Goal: Register for event/course

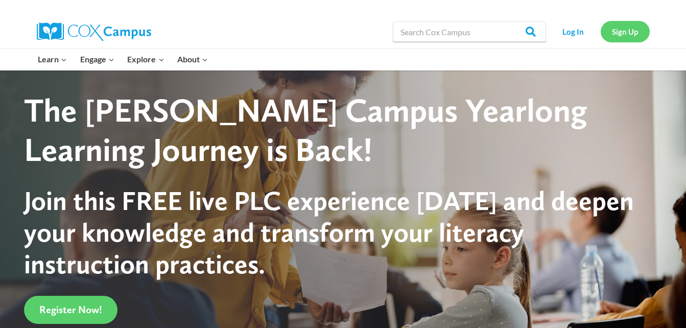
click at [626, 37] on link "Sign Up" at bounding box center [624, 31] width 49 height 21
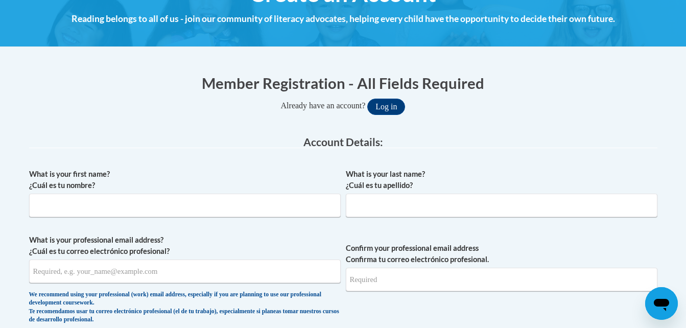
scroll to position [255, 0]
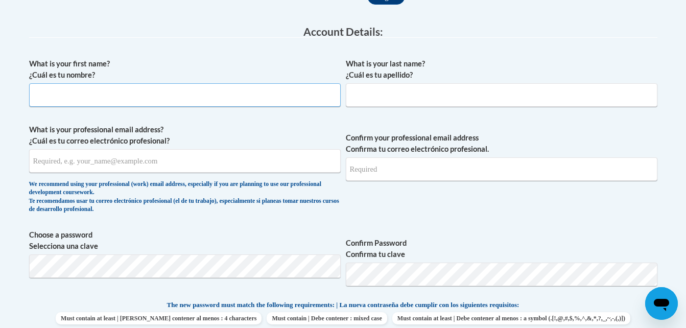
click at [94, 100] on input "What is your first name? ¿Cuál es tu nombre?" at bounding box center [184, 94] width 311 height 23
type input "Jaliah"
type input "Canady"
type input "jaliahcanady19@gmail.com"
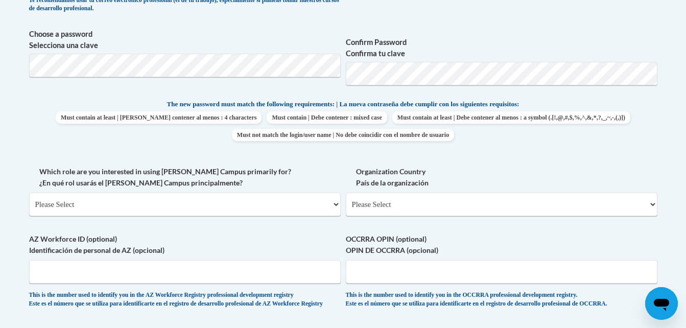
scroll to position [460, 0]
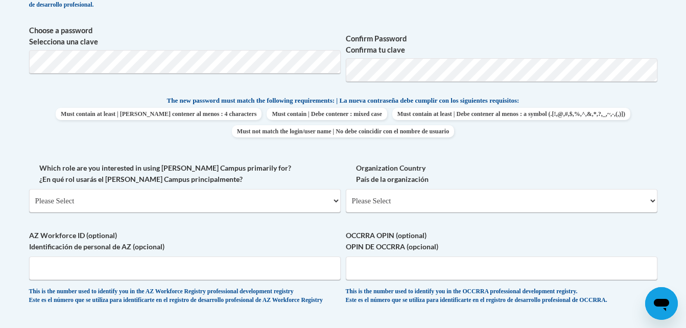
click at [609, 143] on div "The new password must match the following requirements: | La nueva contraseña d…" at bounding box center [343, 119] width 628 height 49
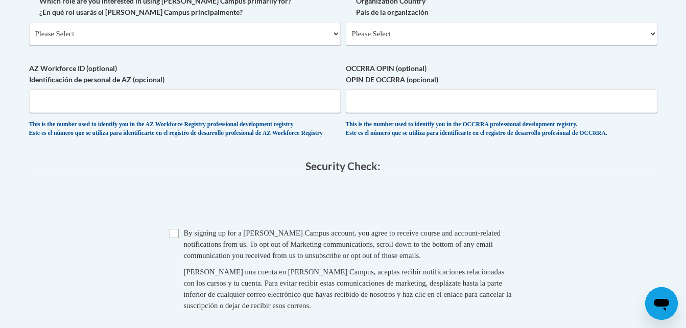
scroll to position [715, 0]
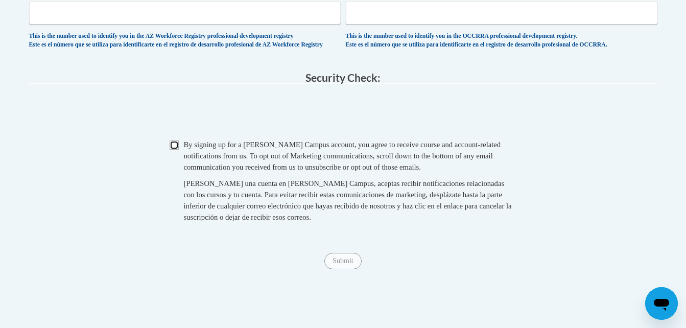
click at [171, 150] on input "Checkbox" at bounding box center [174, 144] width 9 height 9
checkbox input "true"
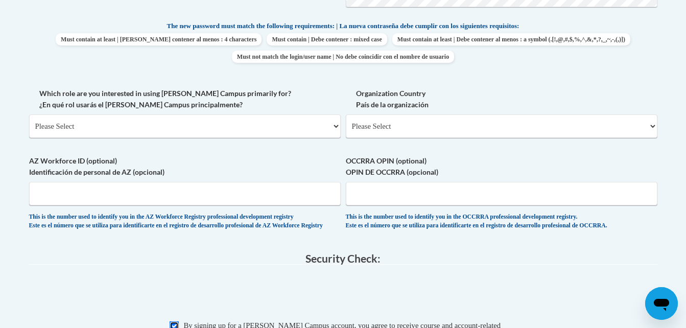
scroll to position [562, 0]
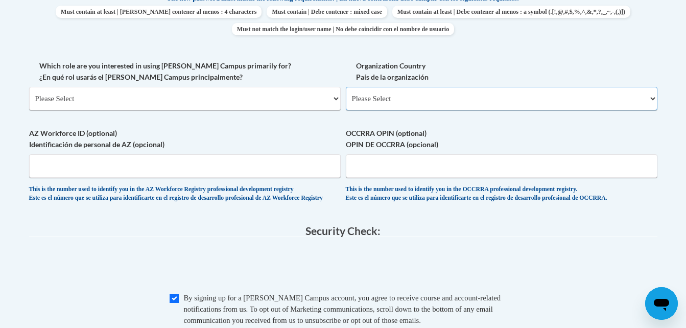
click at [406, 95] on select "Please Select United States | Estados Unidos Outside of the United States | Fue…" at bounding box center [501, 98] width 311 height 23
select select "ad49bcad-a171-4b2e-b99c-48b446064914"
click at [346, 87] on select "Please Select United States | Estados Unidos Outside of the United States | Fue…" at bounding box center [501, 98] width 311 height 23
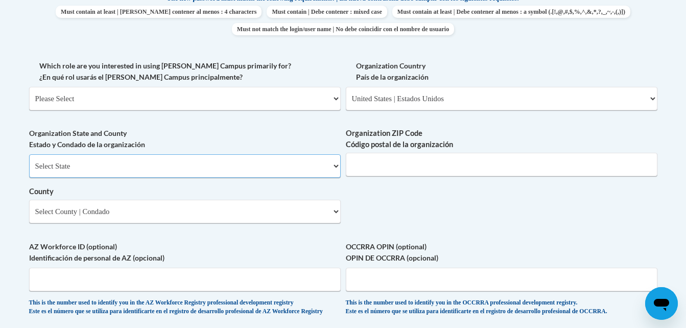
click at [66, 166] on select "Select State Alabama Alaska Arizona Arkansas California Colorado Connecticut De…" at bounding box center [184, 165] width 311 height 23
select select "Georgia"
click at [29, 154] on select "Select State Alabama Alaska Arizona Arkansas California Colorado Connecticut De…" at bounding box center [184, 165] width 311 height 23
click at [92, 204] on select "County" at bounding box center [184, 211] width 311 height 23
select select "Dougherty"
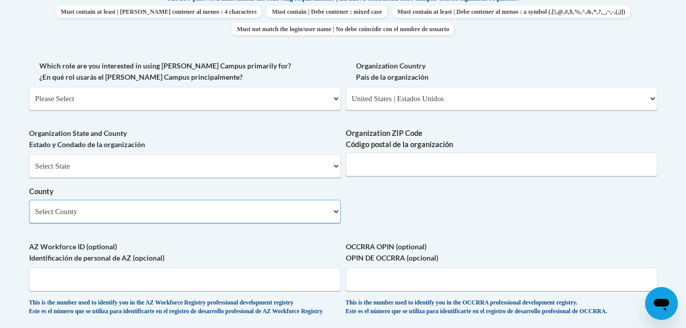
click at [29, 200] on select "Select County Appling Atkinson Bacon Baker Baldwin Banks Barrow Bartow Ben Hill…" at bounding box center [184, 211] width 311 height 23
click at [425, 169] on input "Organization ZIP Code Código postal de la organización" at bounding box center [501, 164] width 311 height 23
type input "31701"
click at [88, 99] on select "Please Select College/University | Colegio/Universidad Community/Nonprofit Part…" at bounding box center [184, 98] width 311 height 23
select select "dc7172d6-9229-4d8e-ba4e-8a66fb6d7019"
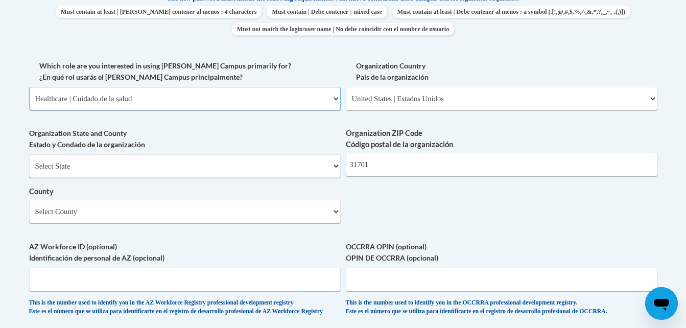
click at [29, 87] on select "Please Select College/University | Colegio/Universidad Community/Nonprofit Part…" at bounding box center [184, 98] width 311 height 23
select select "null"
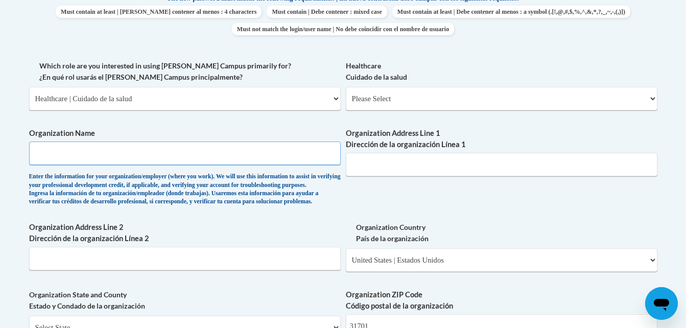
click at [95, 148] on input "Organization Name" at bounding box center [184, 152] width 311 height 23
click at [297, 100] on select "Please Select College/University | Colegio/Universidad Community/Nonprofit Part…" at bounding box center [184, 98] width 311 height 23
click at [29, 87] on select "Please Select College/University | Colegio/Universidad Community/Nonprofit Part…" at bounding box center [184, 98] width 311 height 23
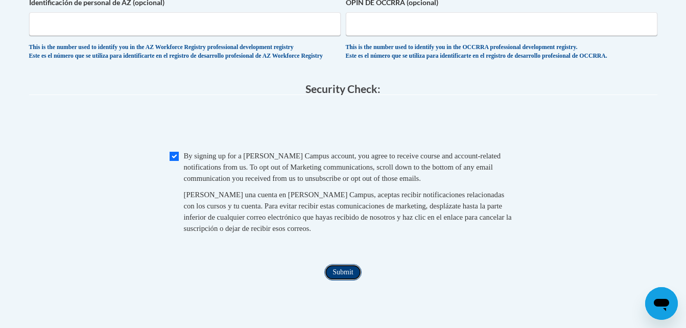
click at [342, 280] on input "Submit" at bounding box center [342, 272] width 37 height 16
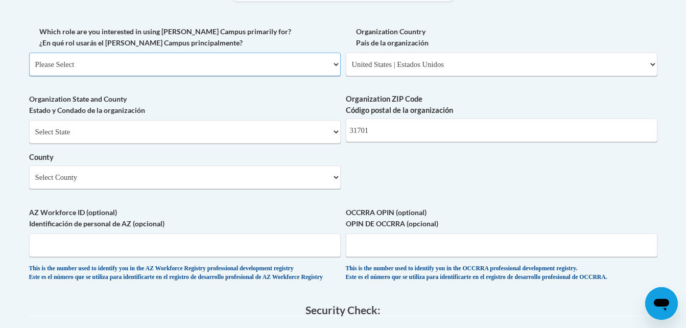
scroll to position [495, 0]
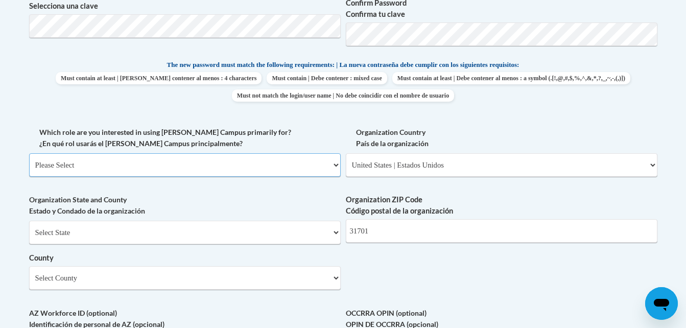
click at [76, 163] on select "Please Select College/University | Colegio/Universidad Community/Nonprofit Part…" at bounding box center [184, 164] width 311 height 23
select select "fbf2d438-af2f-41f8-98f1-81c410e29de3"
click at [29, 153] on select "Please Select College/University | Colegio/Universidad Community/Nonprofit Part…" at bounding box center [184, 164] width 311 height 23
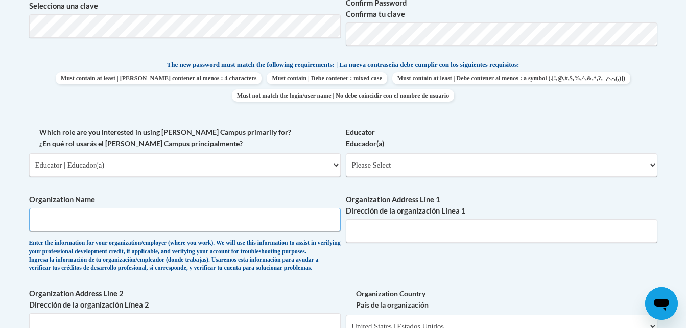
click at [88, 217] on input "Organization Name" at bounding box center [184, 219] width 311 height 23
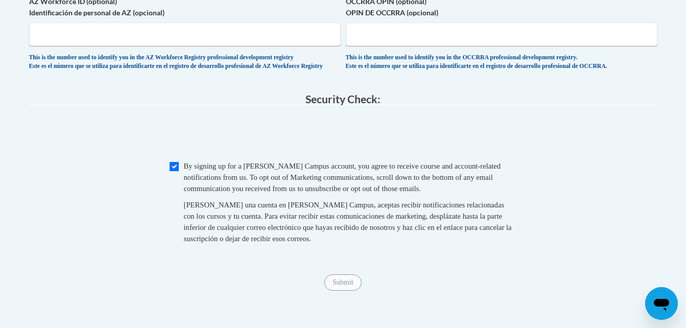
click at [86, 220] on div "Checkbox By signing up for a Cox Campus account, you agree to receive course an…" at bounding box center [343, 207] width 628 height 94
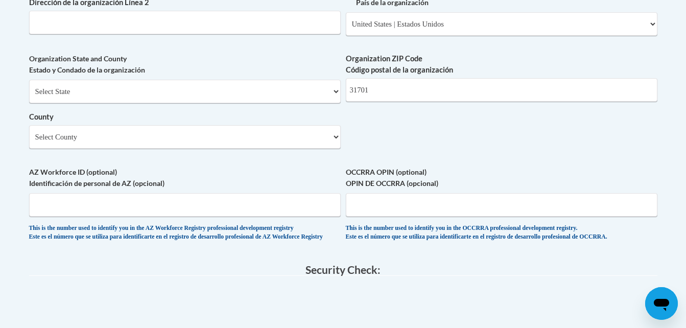
scroll to position [764, 0]
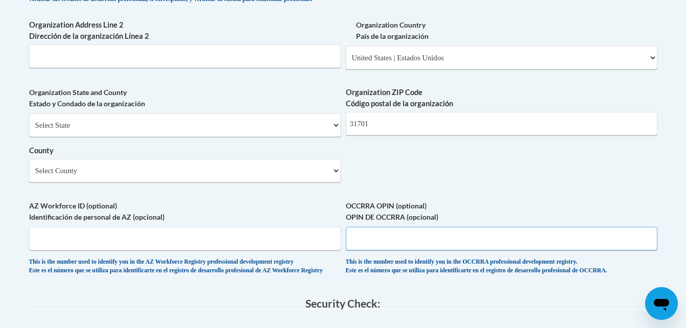
click at [384, 250] on input "OCCRRA OPIN (optional) OPIN DE OCCRRA (opcional)" at bounding box center [501, 238] width 311 height 23
type input "n/a"
click at [172, 247] on input "AZ Workforce ID (optional) Identificación de personal de AZ (opcional)" at bounding box center [184, 238] width 311 height 23
type input "n/a"
click at [81, 182] on select "Select County Appling Atkinson Bacon Baker Baldwin Banks Barrow Bartow Ben Hill…" at bounding box center [184, 170] width 311 height 23
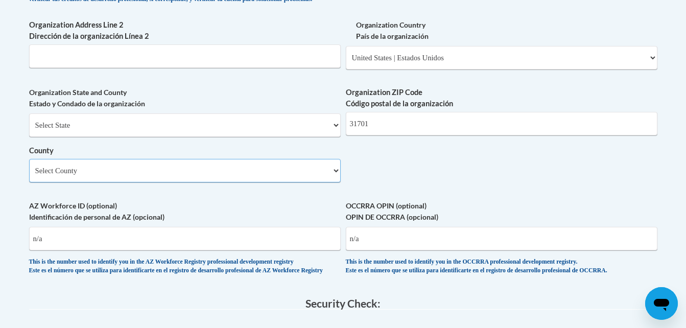
select select "Harris"
click at [29, 176] on select "Select County Appling Atkinson Bacon Baker Baldwin Banks Barrow Bartow Ben Hill…" at bounding box center [184, 170] width 311 height 23
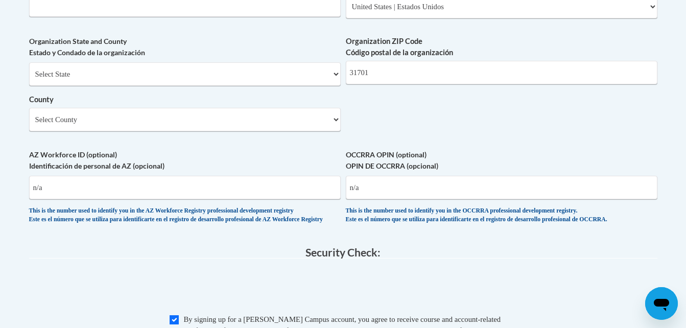
scroll to position [695, 0]
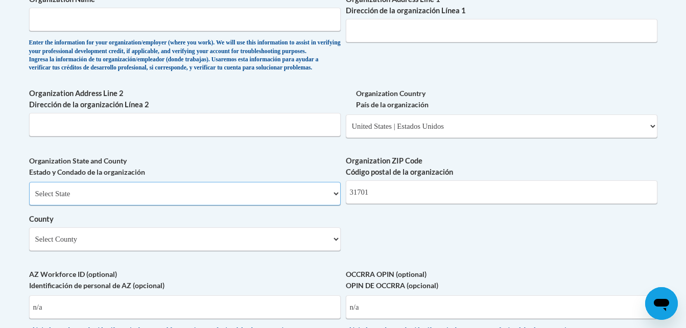
click at [61, 204] on select "Select State Alabama Alaska Arizona Arkansas California Colorado Connecticut De…" at bounding box center [184, 193] width 311 height 23
select select "Georgia"
click at [29, 199] on select "Select State Alabama Alaska Arizona Arkansas California Colorado Connecticut De…" at bounding box center [184, 193] width 311 height 23
click at [73, 136] on input "Organization Address Line 2 Dirección de la organización Línea 2" at bounding box center [184, 124] width 311 height 23
type input "Albany"
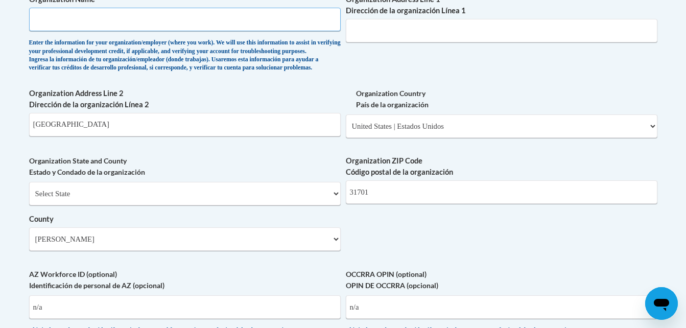
type input "Just A Kid Learning Academy #2"
type input "303 Slater King Drive"
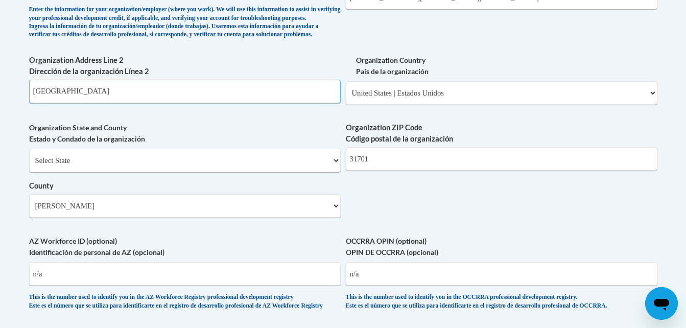
scroll to position [747, 0]
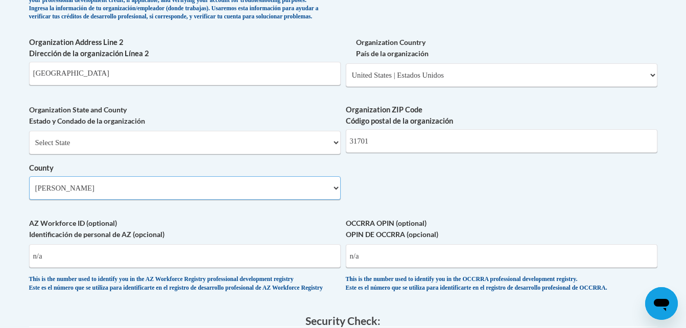
click at [89, 200] on select "Select County Appling Atkinson Bacon Baker Baldwin Banks Barrow Bartow Ben Hill…" at bounding box center [184, 187] width 311 height 23
click at [29, 193] on select "Select County Appling Atkinson Bacon Baker Baldwin Banks Barrow Bartow Ben Hill…" at bounding box center [184, 187] width 311 height 23
click at [77, 200] on select "Select County Appling Atkinson Bacon Baker Baldwin Banks Barrow Bartow Ben Hill…" at bounding box center [184, 187] width 311 height 23
select select "Dougherty"
click at [29, 193] on select "Select County Appling Atkinson Bacon Baker Baldwin Banks Barrow Bartow Ben Hill…" at bounding box center [184, 187] width 311 height 23
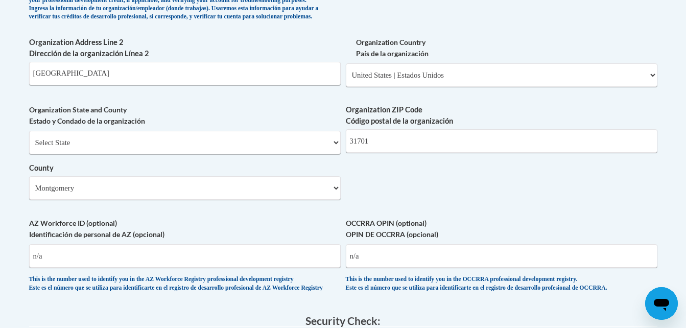
scroll to position [1206, 0]
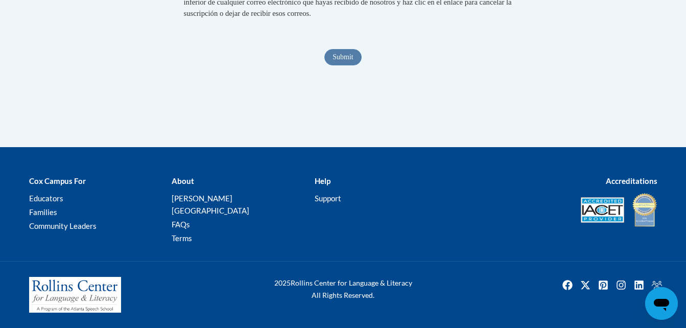
click at [328, 60] on span "Submit" at bounding box center [342, 56] width 37 height 8
click at [344, 60] on span "Submit" at bounding box center [342, 56] width 37 height 8
click at [350, 60] on span "Submit" at bounding box center [342, 56] width 37 height 8
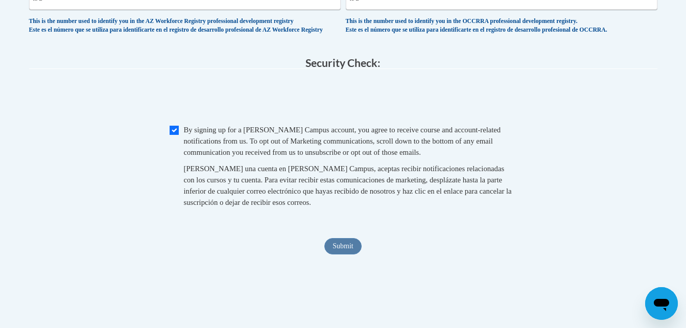
scroll to position [996, 0]
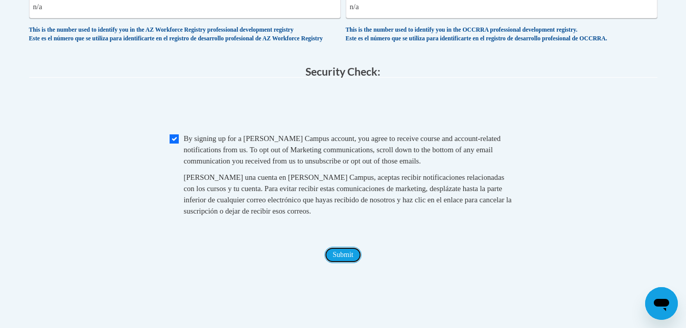
click at [333, 263] on input "Submit" at bounding box center [342, 255] width 37 height 16
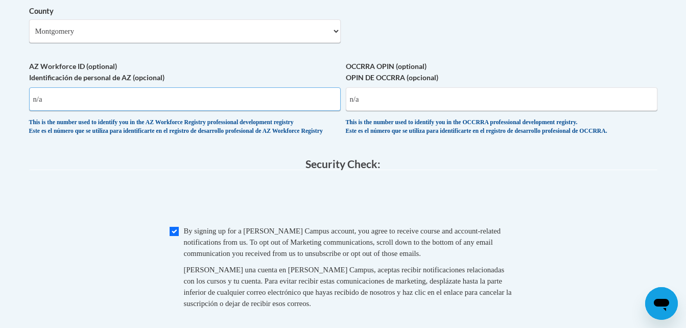
scroll to position [894, 0]
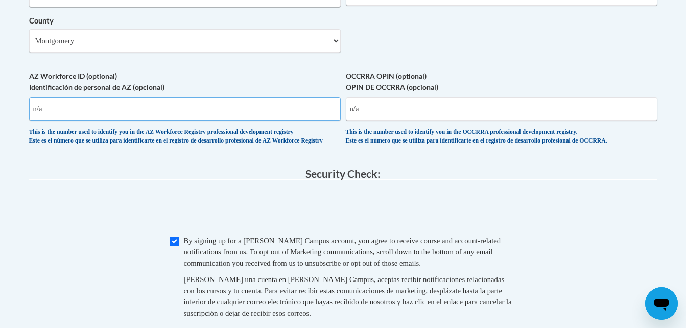
click at [84, 120] on input "n/a" at bounding box center [184, 108] width 311 height 23
type input "n"
click at [119, 121] on input "AZ Workforce ID (optional) Identificación de personal de AZ (opcional)" at bounding box center [184, 108] width 311 height 23
click at [83, 121] on input "AZ Workforce ID (optional) Identificación de personal de AZ (opcional)" at bounding box center [184, 108] width 311 height 23
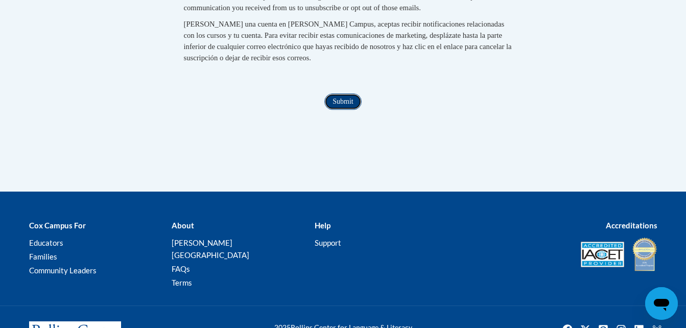
click at [349, 110] on input "Submit" at bounding box center [342, 101] width 37 height 16
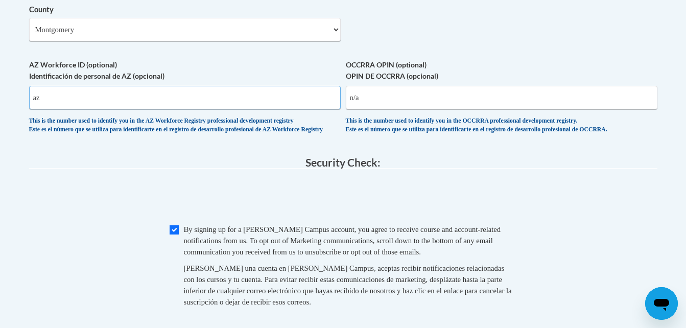
scroll to position [905, 0]
click at [72, 109] on input "az" at bounding box center [184, 96] width 311 height 23
click at [70, 109] on input "az" at bounding box center [184, 96] width 311 height 23
type input "a"
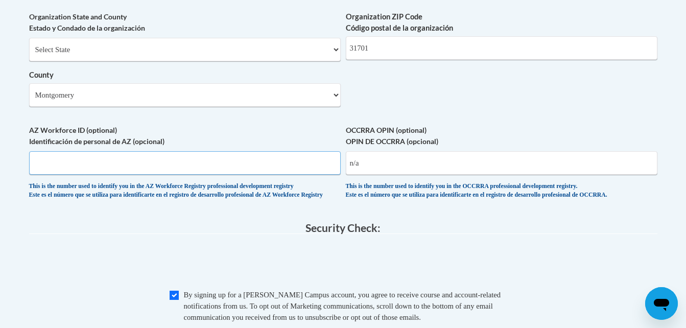
scroll to position [834, 0]
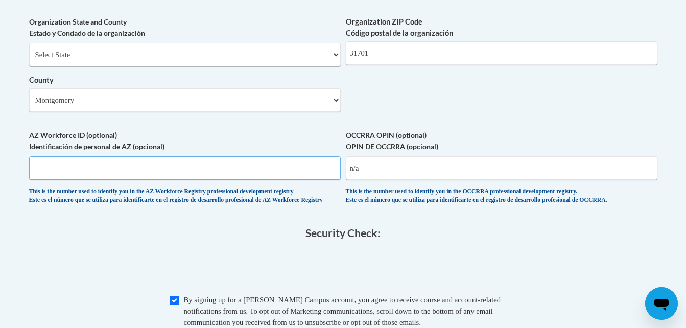
drag, startPoint x: 70, startPoint y: 183, endPoint x: 59, endPoint y: 193, distance: 14.8
click at [65, 180] on input "AZ Workforce ID (optional) Identificación de personal de AZ (opcional)" at bounding box center [184, 167] width 311 height 23
type input "31701"
click at [475, 180] on input "n/a" at bounding box center [501, 167] width 311 height 23
type input "n"
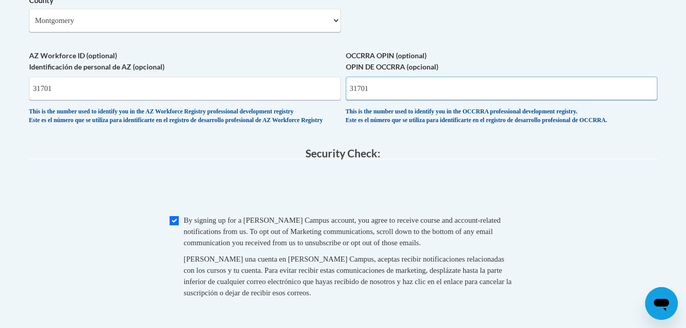
scroll to position [1039, 0]
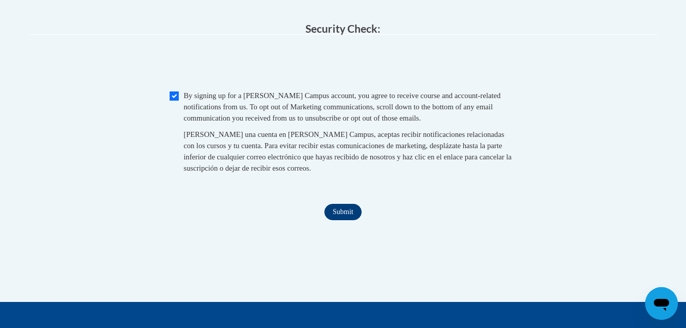
type input "31701"
click at [348, 220] on input "Submit" at bounding box center [342, 212] width 37 height 16
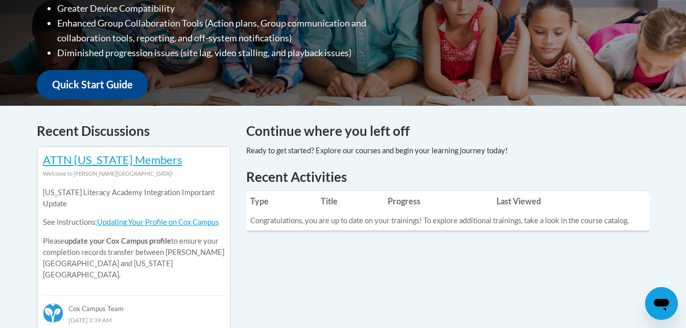
scroll to position [306, 0]
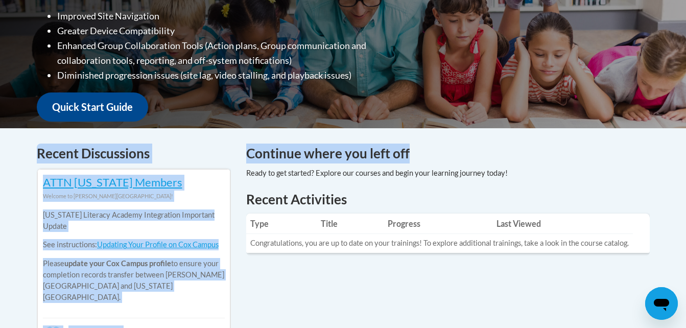
drag, startPoint x: 685, startPoint y: 116, endPoint x: 693, endPoint y: 150, distance: 34.6
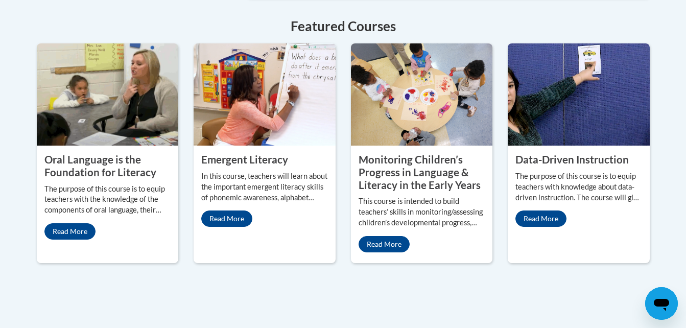
scroll to position [940, 0]
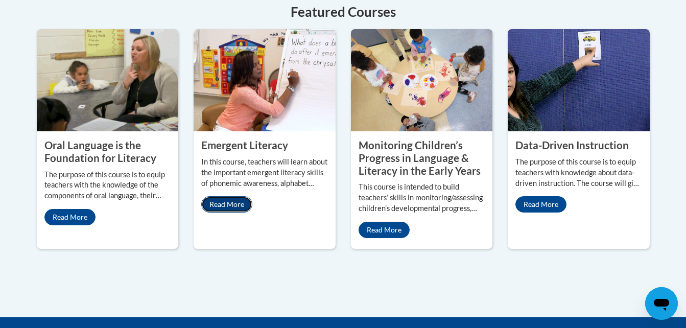
click at [243, 196] on link "Read More" at bounding box center [226, 204] width 51 height 16
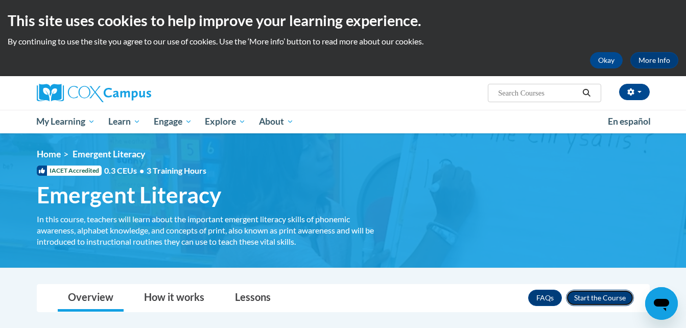
click at [603, 299] on button "Enroll" at bounding box center [600, 298] width 68 height 16
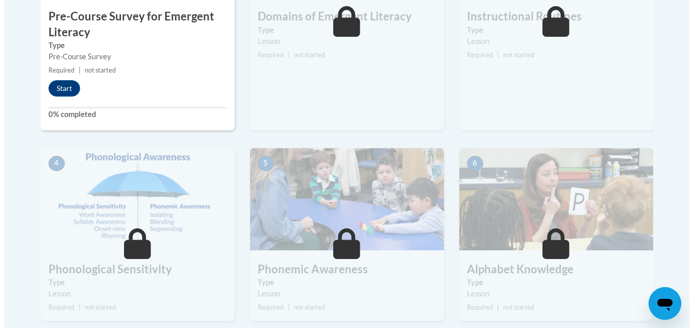
scroll to position [442, 0]
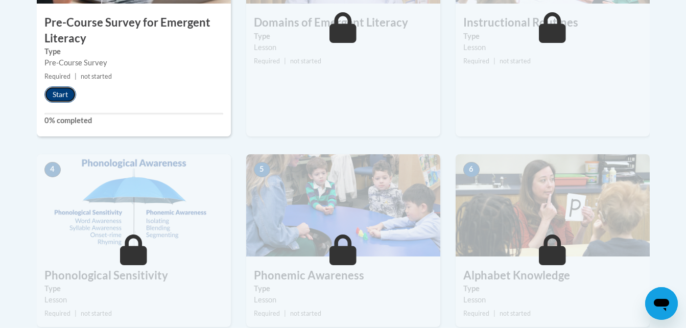
click at [72, 93] on button "Start" at bounding box center [60, 94] width 32 height 16
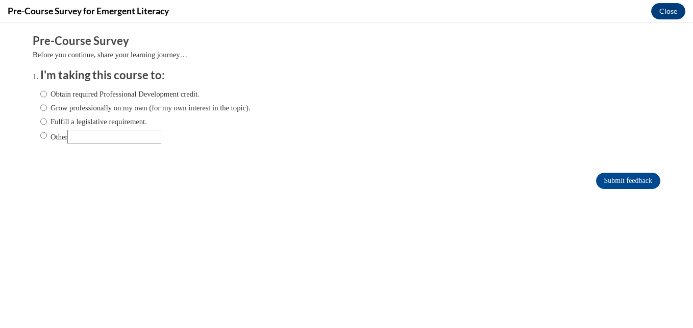
scroll to position [0, 0]
click at [181, 155] on ol "I'm taking this course to: Obtain required Professional Development credit. Gro…" at bounding box center [347, 113] width 628 height 92
drag, startPoint x: 185, startPoint y: 154, endPoint x: 106, endPoint y: 185, distance: 84.6
click at [106, 185] on div "Submit feedback" at bounding box center [347, 181] width 628 height 16
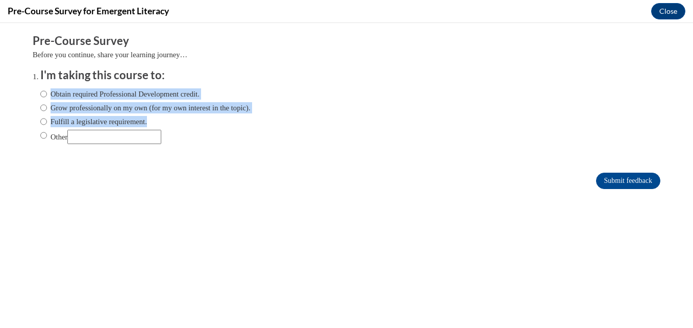
drag, startPoint x: 207, startPoint y: 149, endPoint x: 125, endPoint y: 111, distance: 90.5
click at [148, 121] on div "Obtain required Professional Development credit. Grow professionally on my own …" at bounding box center [145, 116] width 210 height 66
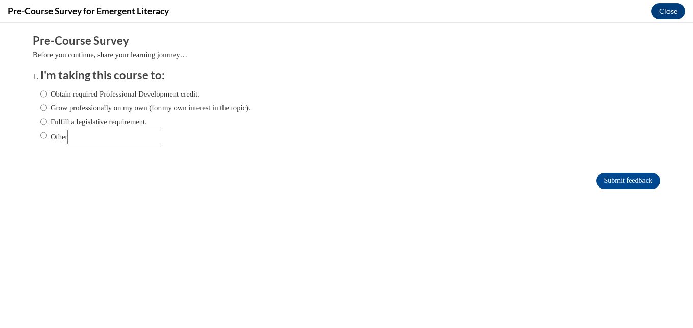
click at [0, 78] on html "Comments Pre-Course Survey Before you continue, share your learning journey… I'…" at bounding box center [346, 175] width 693 height 305
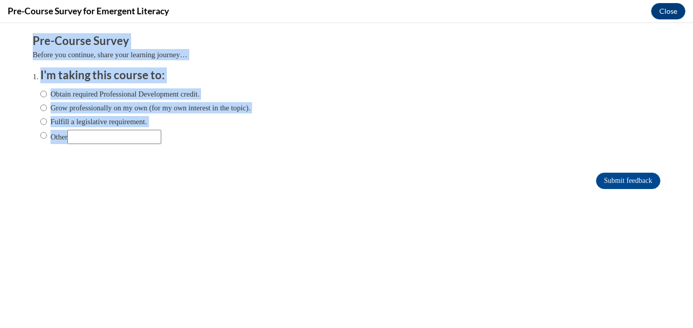
drag, startPoint x: 20, startPoint y: 38, endPoint x: 173, endPoint y: 155, distance: 191.9
click at [173, 155] on div "Comments Pre-Course Survey Before you continue, share your learning journey… I'…" at bounding box center [346, 142] width 643 height 238
copy div "Pre-Course Survey Before you continue, share your learning journey… I'm taking …"
click at [89, 198] on form "Pre-Course Survey Before you continue, share your learning journey… I'm taking …" at bounding box center [347, 116] width 628 height 166
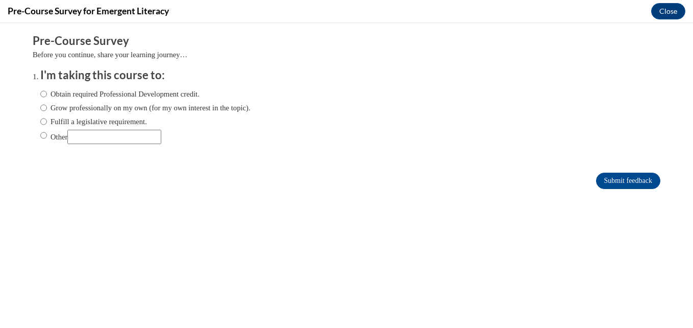
drag, startPoint x: 20, startPoint y: 73, endPoint x: 156, endPoint y: 141, distance: 151.6
click at [156, 141] on div "Comments Pre-Course Survey Before you continue, share your learning journey… I'…" at bounding box center [346, 142] width 643 height 238
copy li "I'm taking this course to: Obtain required Professional Development credit. Gro…"
click at [208, 108] on label "Grow professionally on my own (for my own interest in the topic)." at bounding box center [145, 107] width 210 height 11
click at [47, 108] on input "Grow professionally on my own (for my own interest in the topic)." at bounding box center [43, 107] width 7 height 11
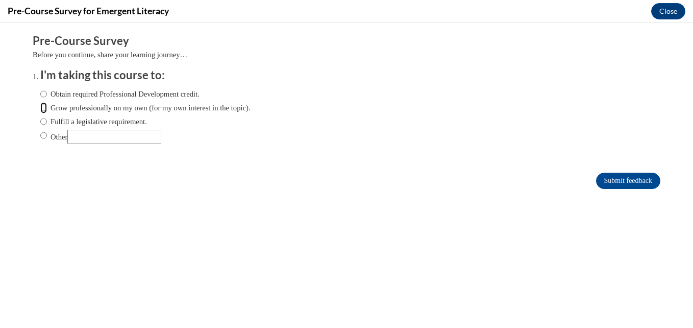
radio input "true"
click at [134, 118] on label "Fulfill a legislative requirement." at bounding box center [93, 121] width 107 height 11
click at [47, 118] on input "Fulfill a legislative requirement." at bounding box center [43, 121] width 7 height 11
radio input "true"
click at [165, 92] on label "Obtain required Professional Development credit." at bounding box center [119, 93] width 159 height 11
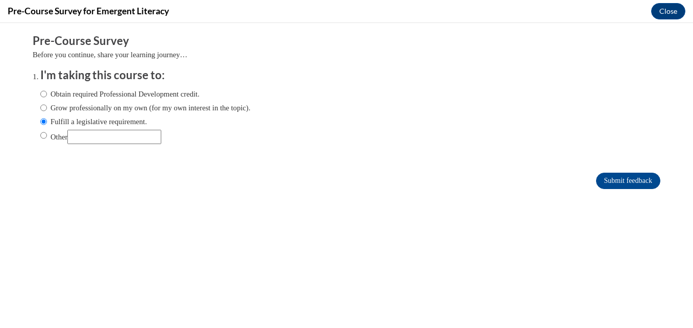
click at [47, 92] on input "Obtain required Professional Development credit." at bounding box center [43, 93] width 7 height 11
radio input "true"
click at [115, 117] on label "Fulfill a legislative requirement." at bounding box center [93, 121] width 107 height 11
click at [47, 117] on input "Fulfill a legislative requirement." at bounding box center [43, 121] width 7 height 11
radio input "true"
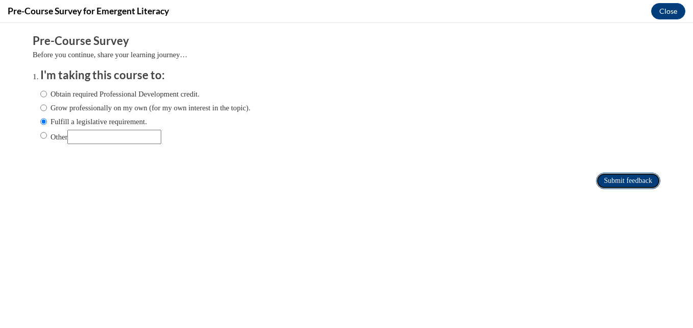
click at [621, 181] on input "Submit feedback" at bounding box center [628, 181] width 64 height 16
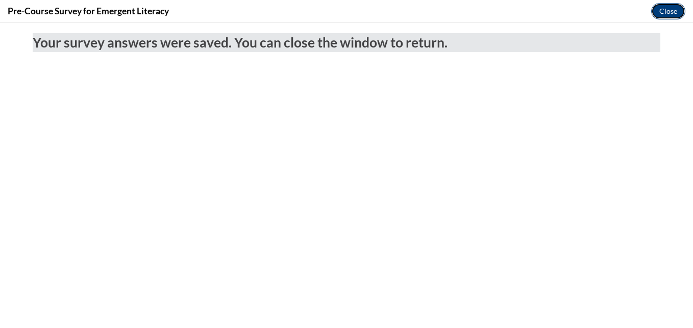
click at [672, 11] on button "Close" at bounding box center [669, 11] width 34 height 16
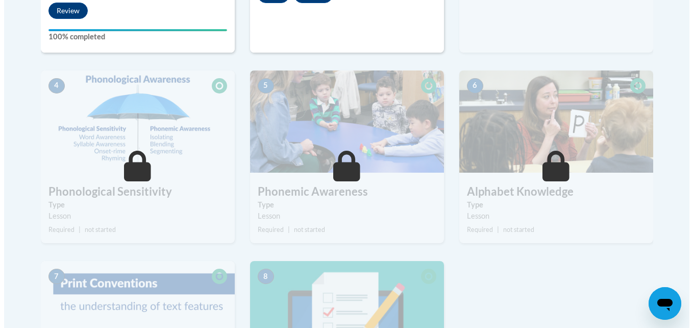
scroll to position [442, 0]
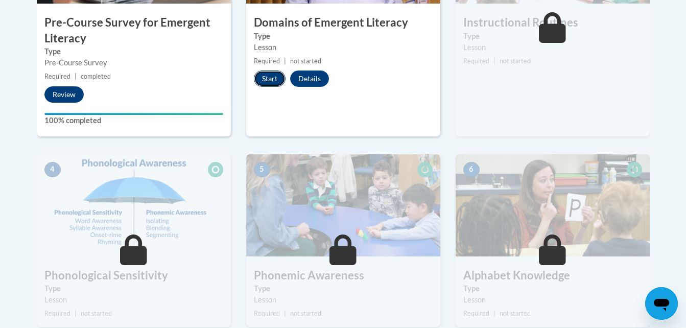
click at [262, 73] on button "Start" at bounding box center [270, 78] width 32 height 16
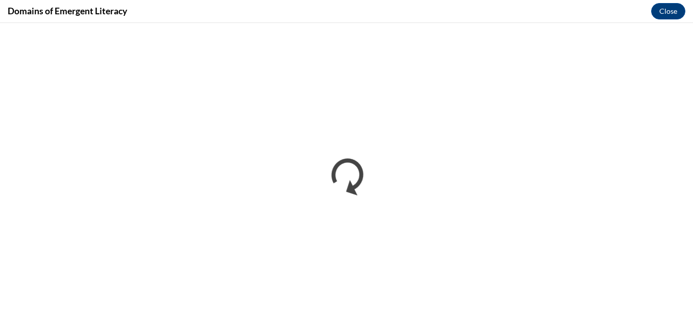
scroll to position [0, 0]
